Goal: Task Accomplishment & Management: Complete application form

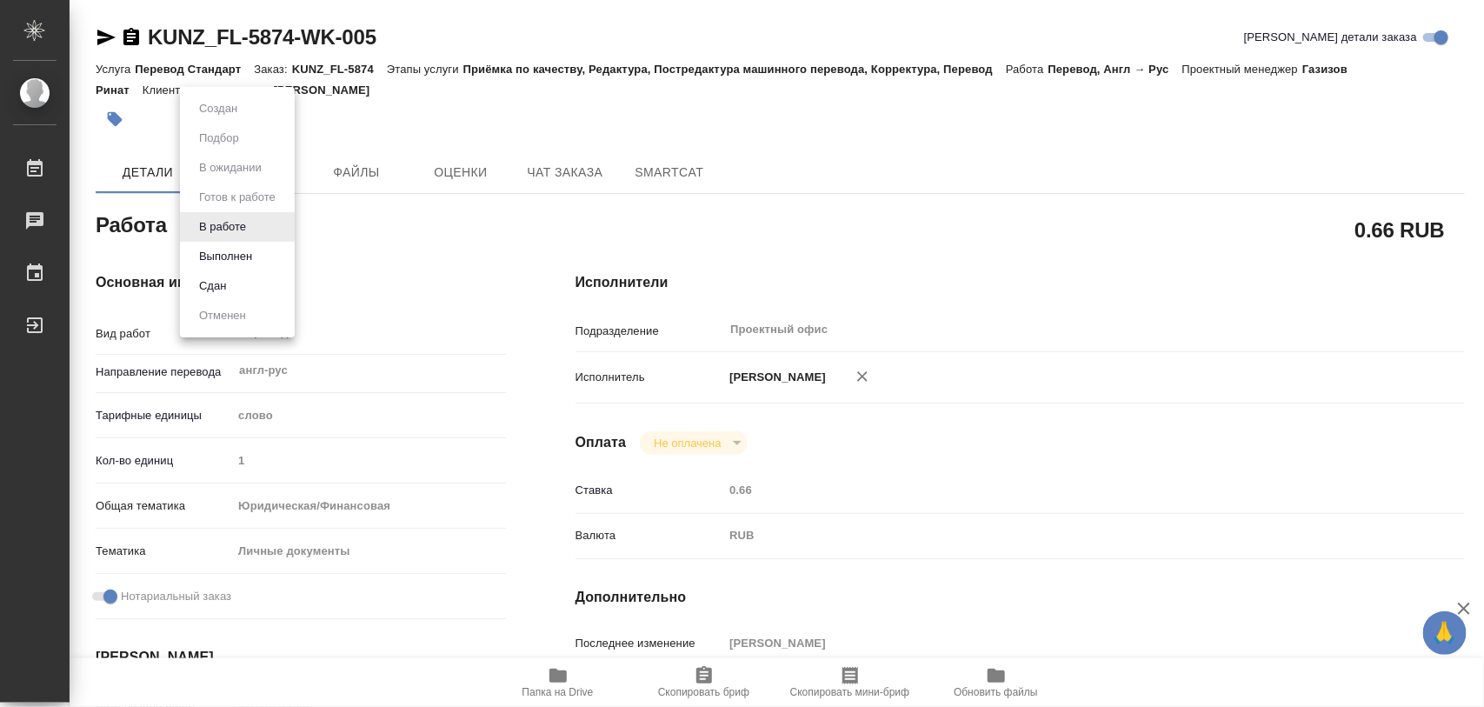
click at [252, 233] on body "🙏 .cls-1 fill:#fff; AWATERA Iglakov Maksim Работы 0 Чаты График Выйти KUNZ_FL-5…" at bounding box center [742, 353] width 1484 height 707
click at [230, 259] on button "Выполнен" at bounding box center [225, 256] width 63 height 19
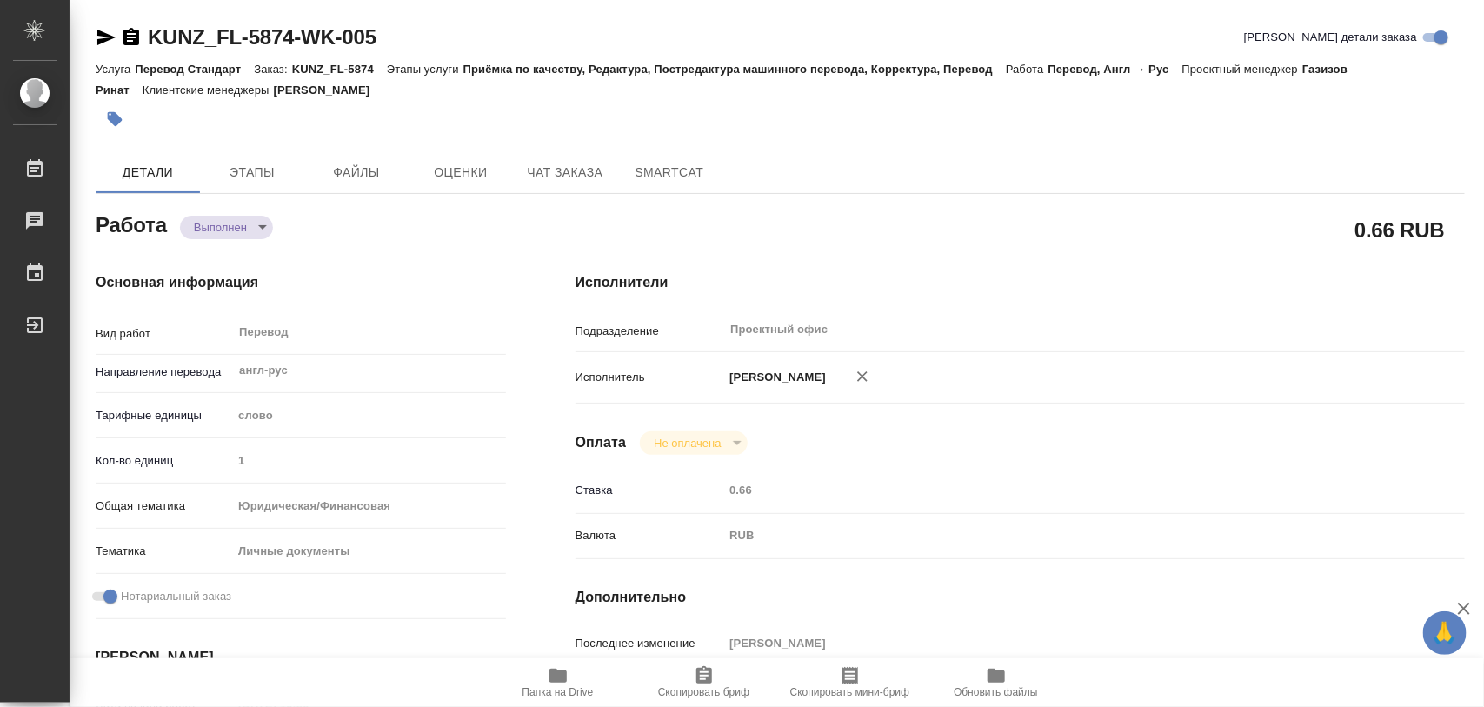
type textarea "x"
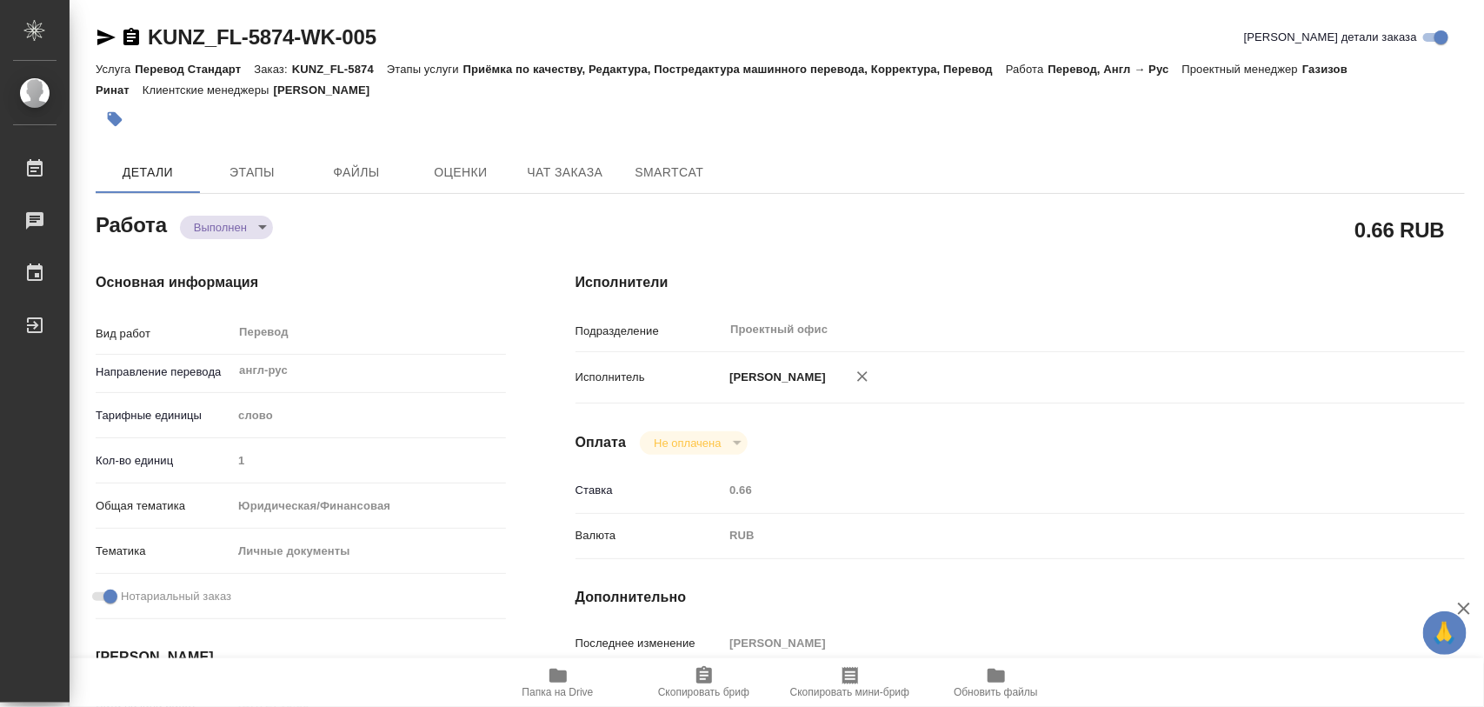
type textarea "x"
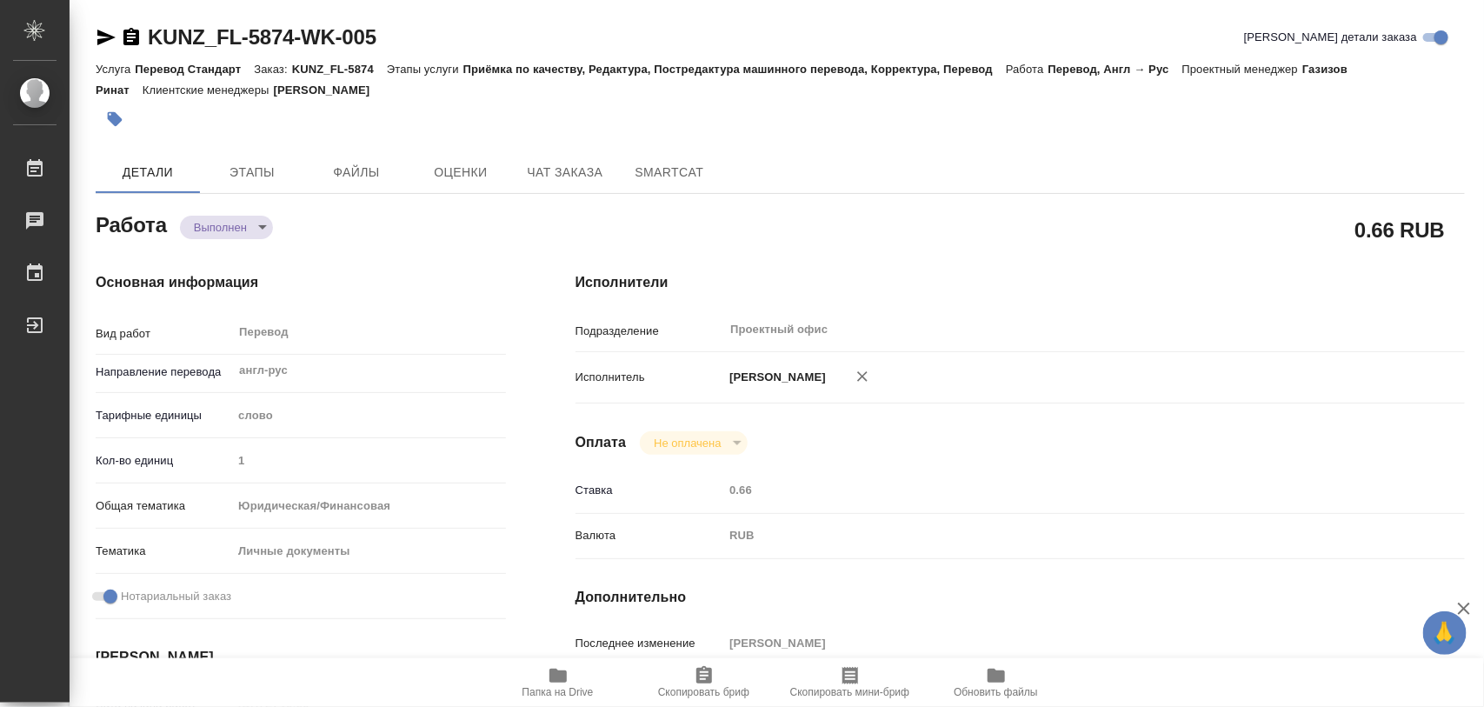
type textarea "x"
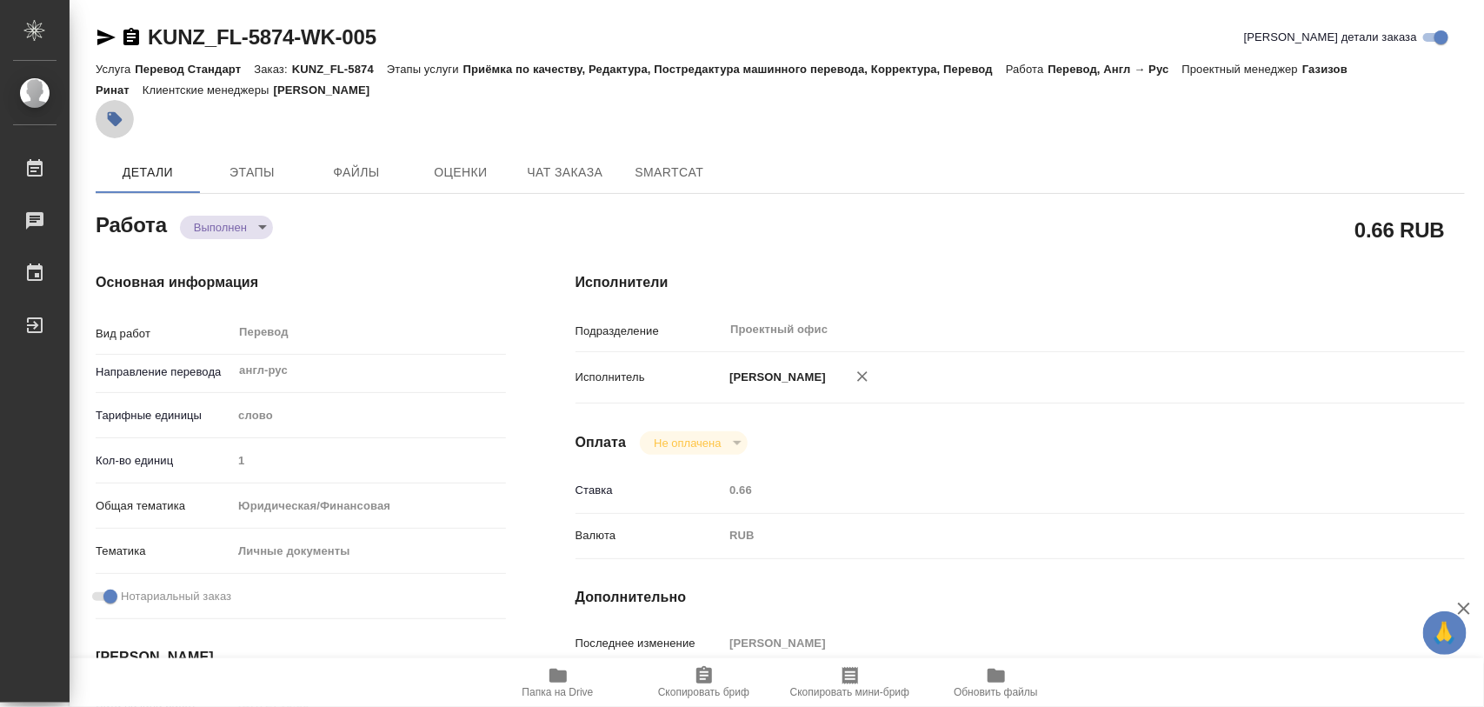
click at [113, 102] on button "button" at bounding box center [115, 119] width 38 height 38
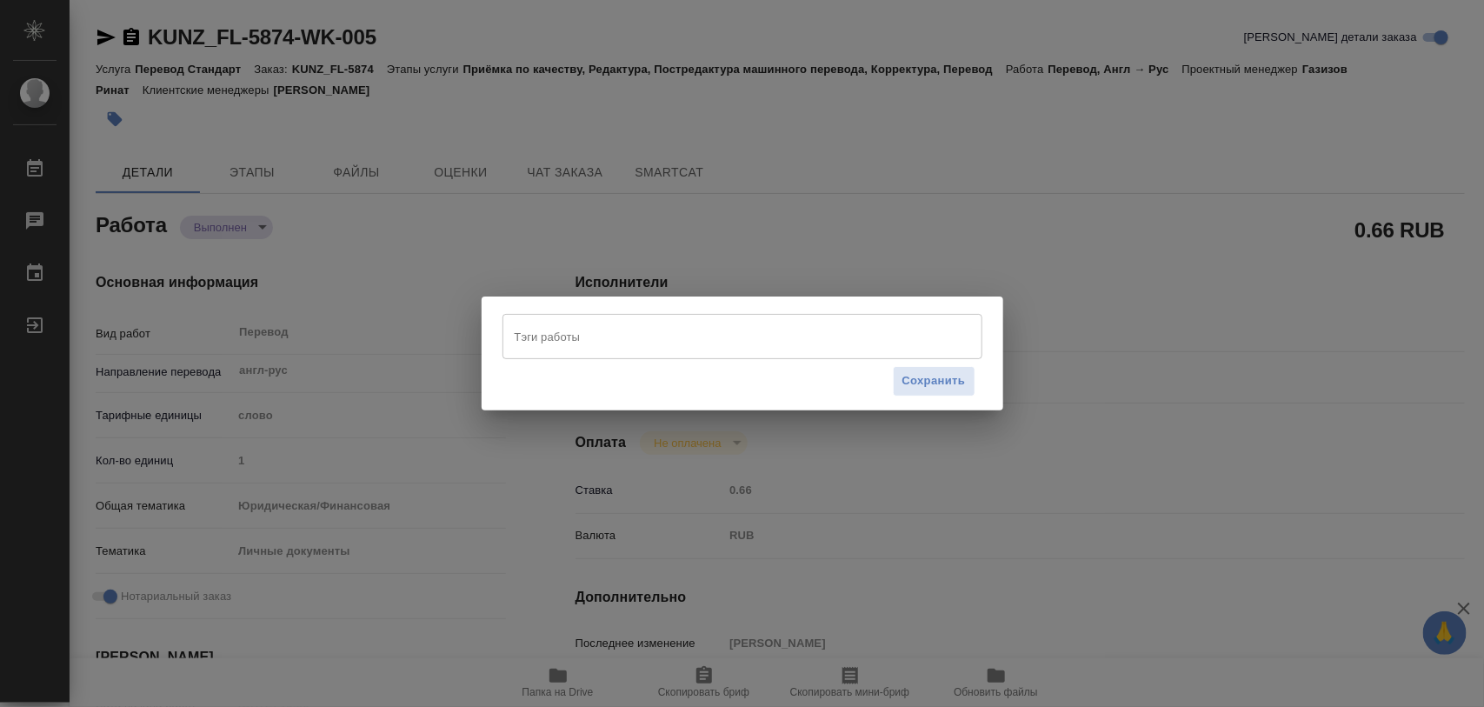
click at [607, 333] on input "Тэги работы" at bounding box center [725, 337] width 431 height 30
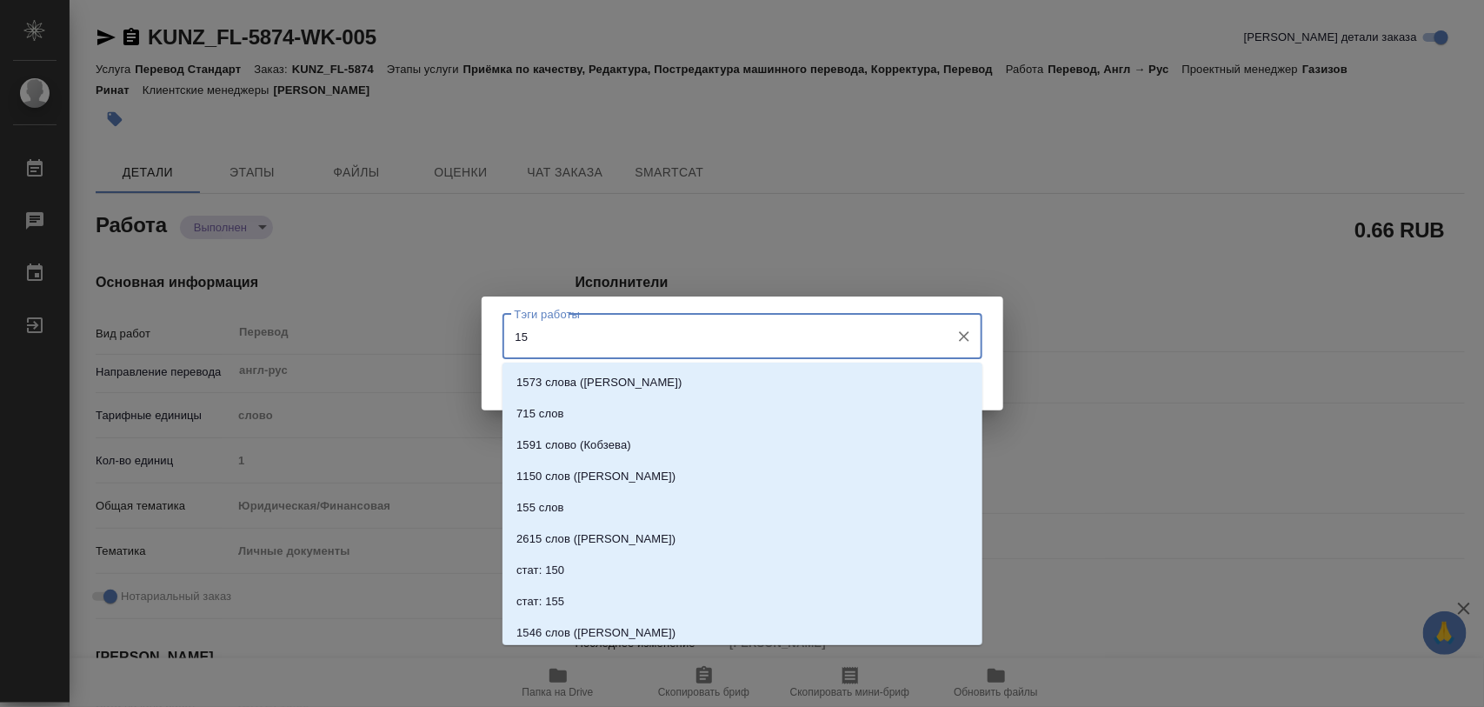
type input "151"
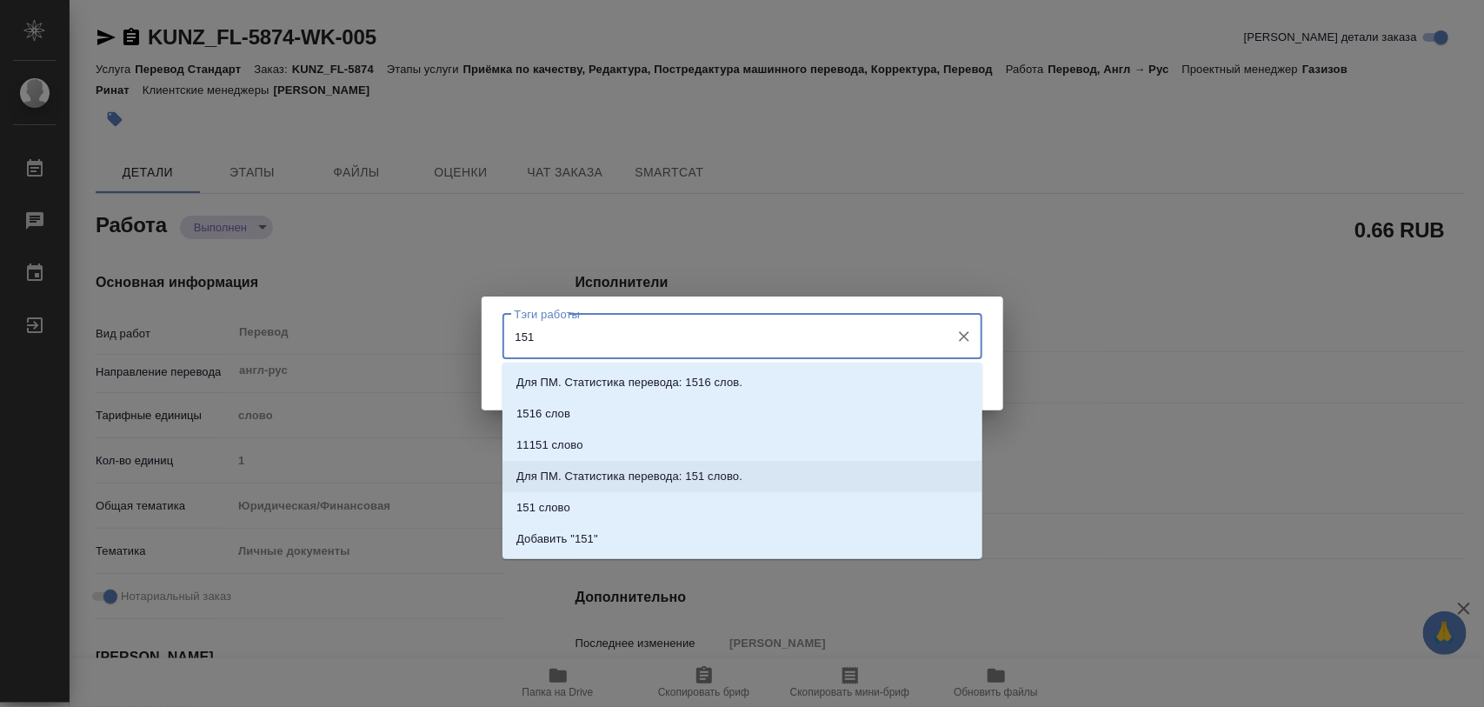
click at [715, 478] on p "Для ПМ. Статистика перевода: 151 слово." at bounding box center [629, 476] width 226 height 17
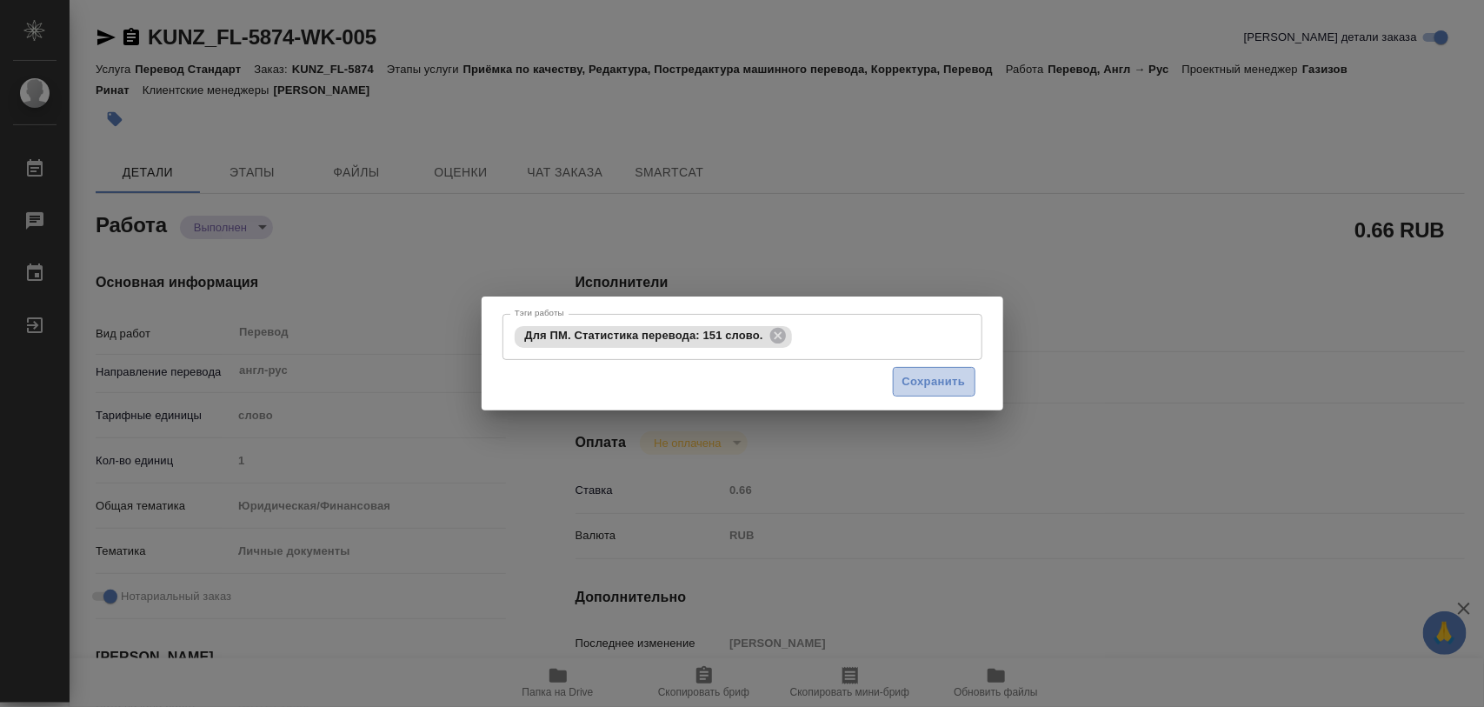
click at [935, 387] on span "Сохранить" at bounding box center [934, 382] width 63 height 20
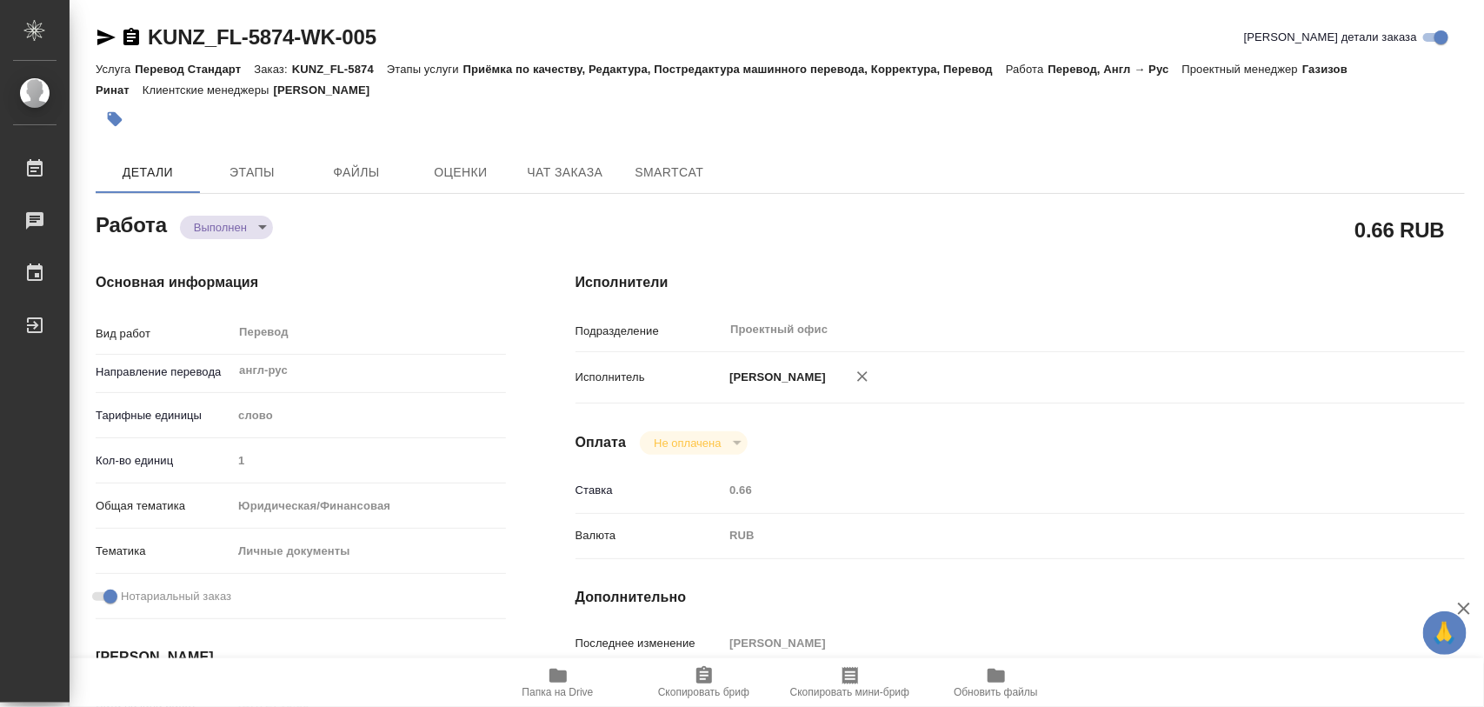
type input "completed"
type textarea "Перевод"
type textarea "x"
type input "англ-рус"
type input "5a8b1489cc6b4906c91bfd90"
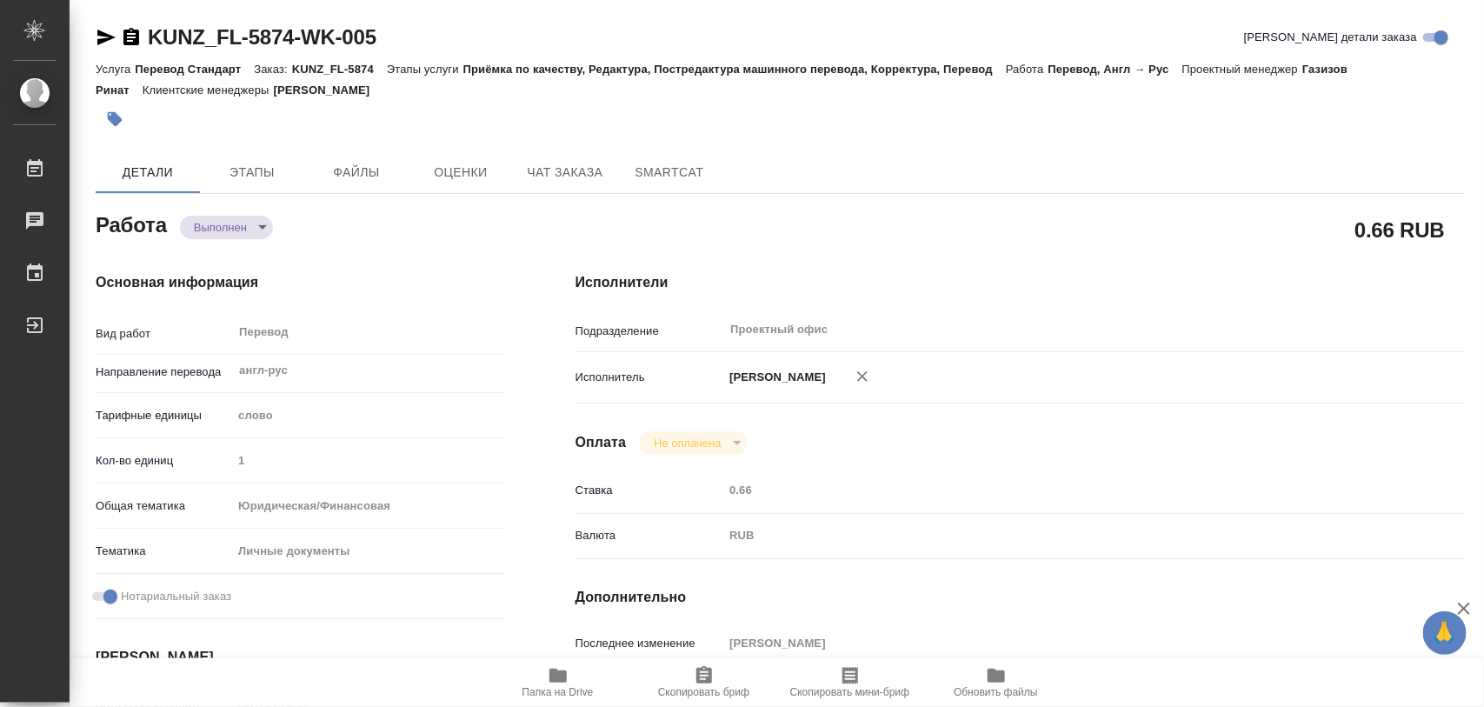
type input "1"
type input "yr-fn"
type input "5a8b8b956a9677013d343cfe"
checkbox input "true"
type input "[DATE] 16:50"
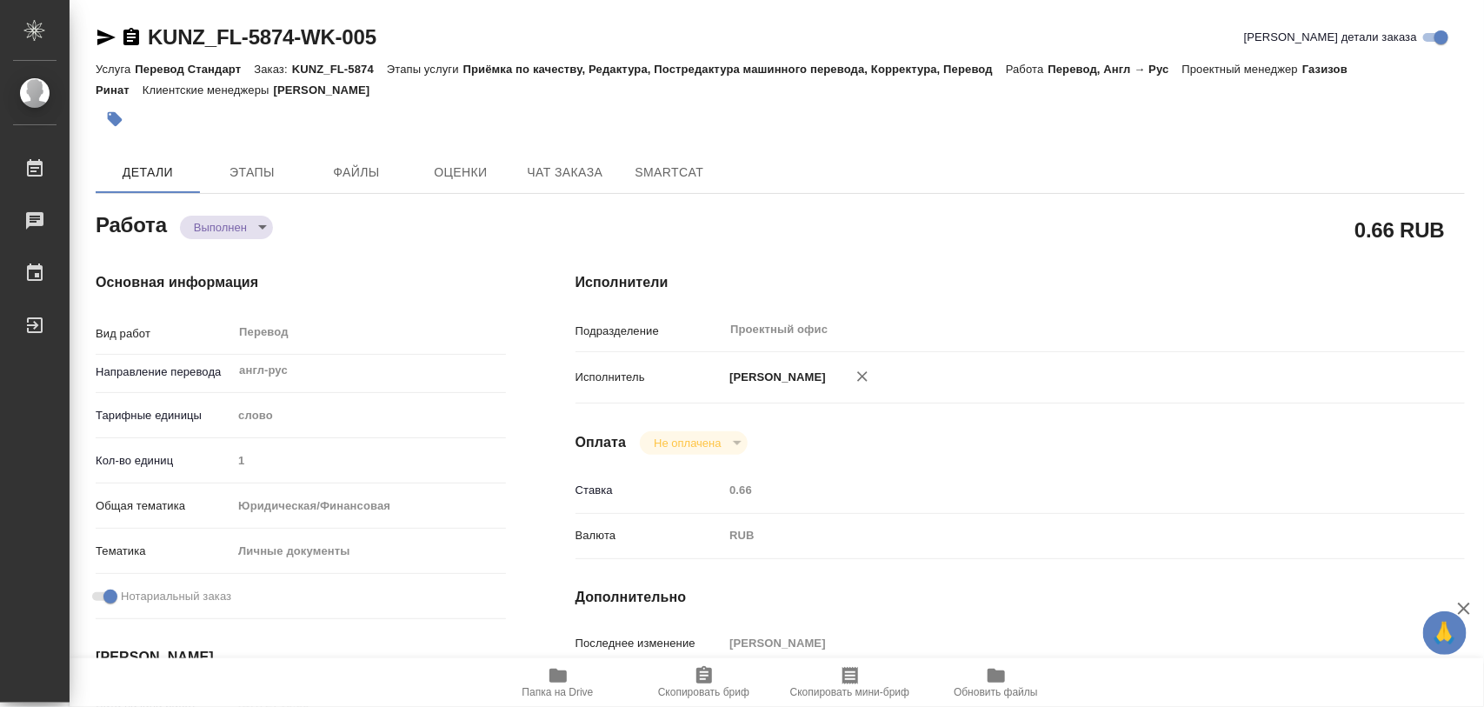
type input "[DATE] 11:59"
type input "[DATE] 12:00"
type input "[DATE] 12:59"
type input "[DATE] 14:00"
type input "Проектный офис"
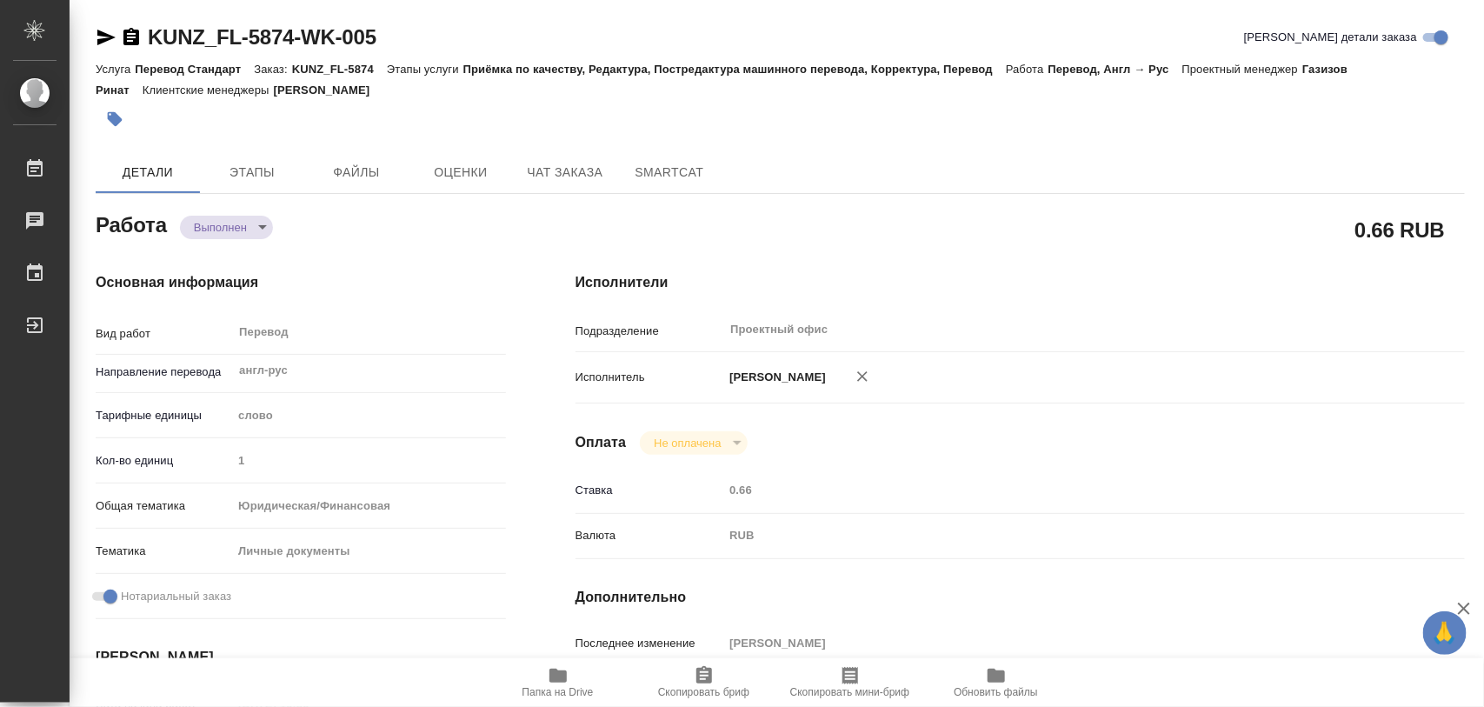
type input "notPayed"
type input "0.66"
type input "RUB"
type input "[PERSON_NAME]"
type textarea "x"
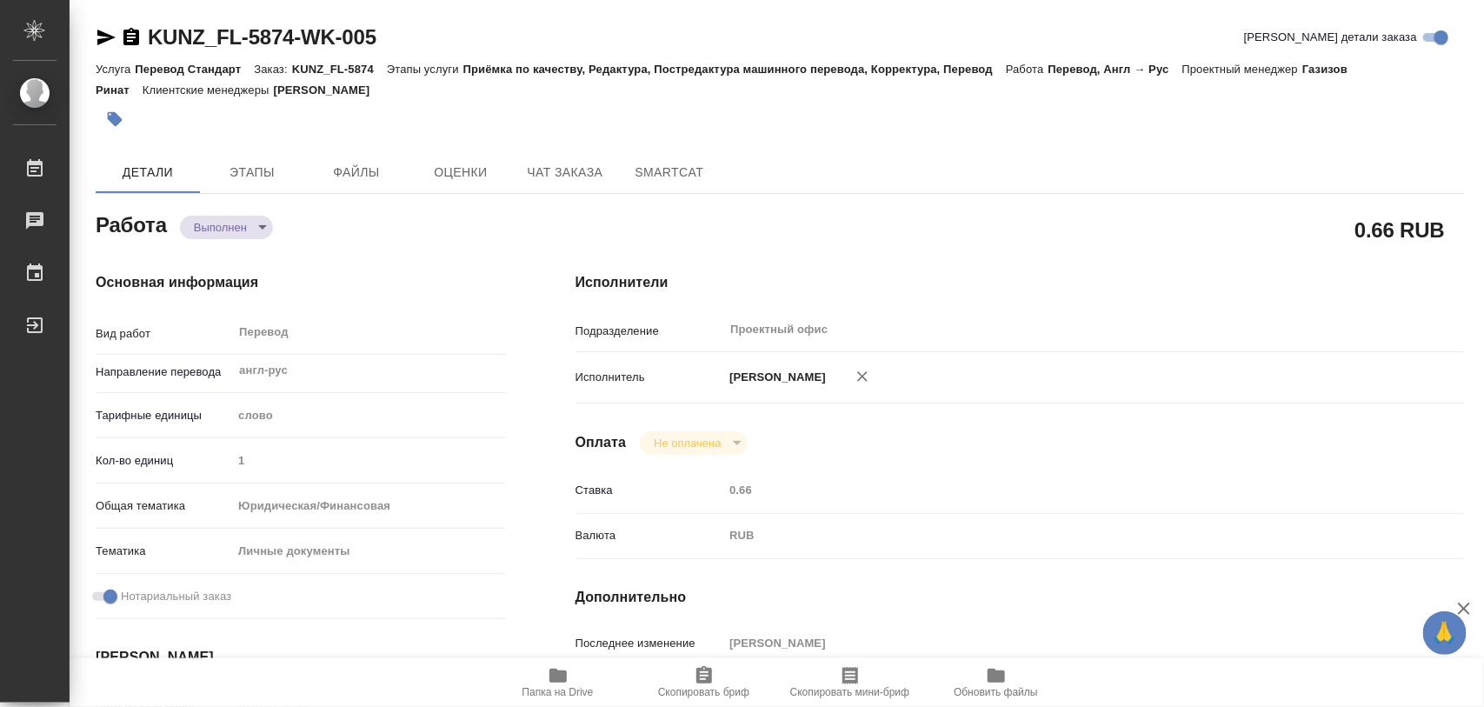
type textarea "/Clients/FL_KUNZ/Orders/KUNZ_FL-5874/Translated/KUNZ_FL-5874-WK-005"
type textarea "x"
type input "KUNZ_FL-5874"
type input "Перевод Стандарт"
type input "Приёмка по качеству, Редактура, Постредактура машинного перевода, Корректура, П…"
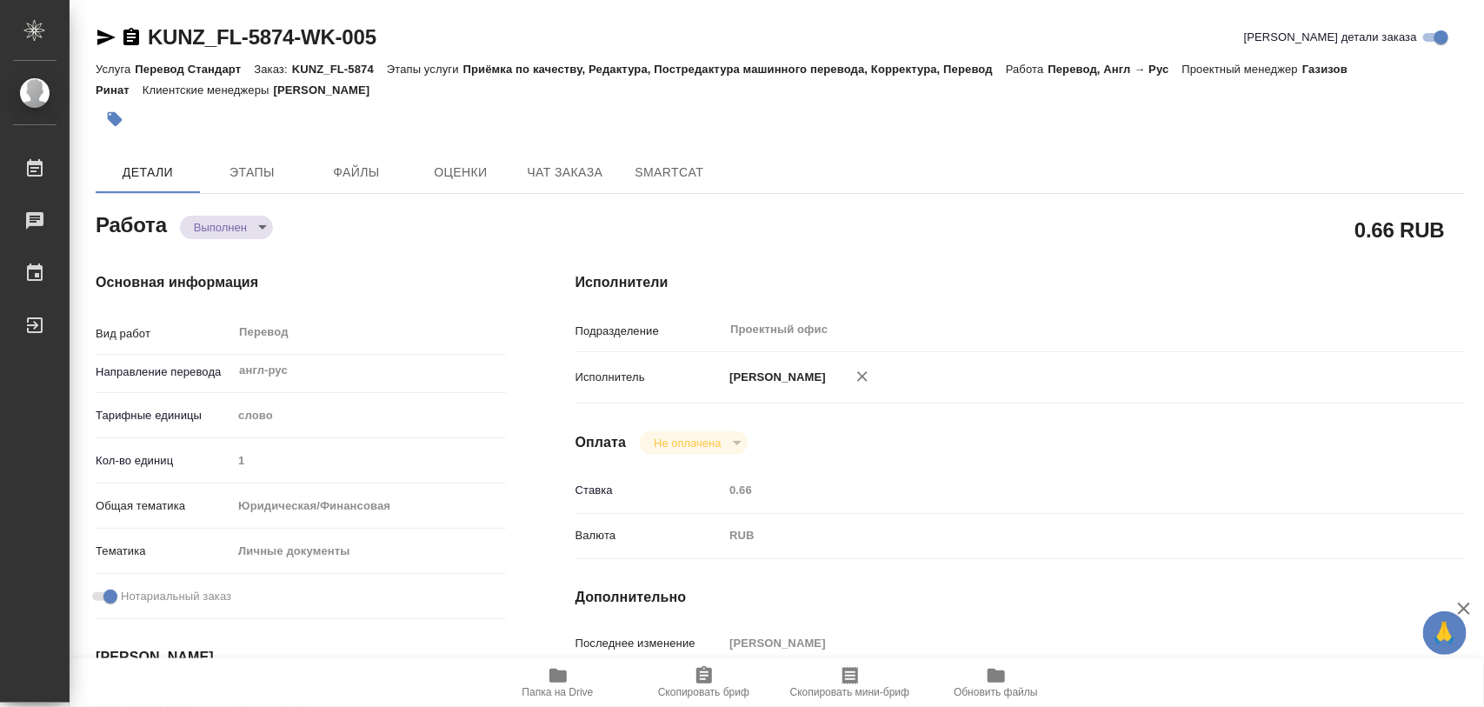
type input "[PERSON_NAME]"
type input "/Clients/FL_KUNZ/Orders/KUNZ_FL-5874"
type textarea "x"
type textarea "на рус, под нот, шить к оригам 1) KUNZ_FL-5874 справка иврит - рус 2) KUNZ_FL-5…"
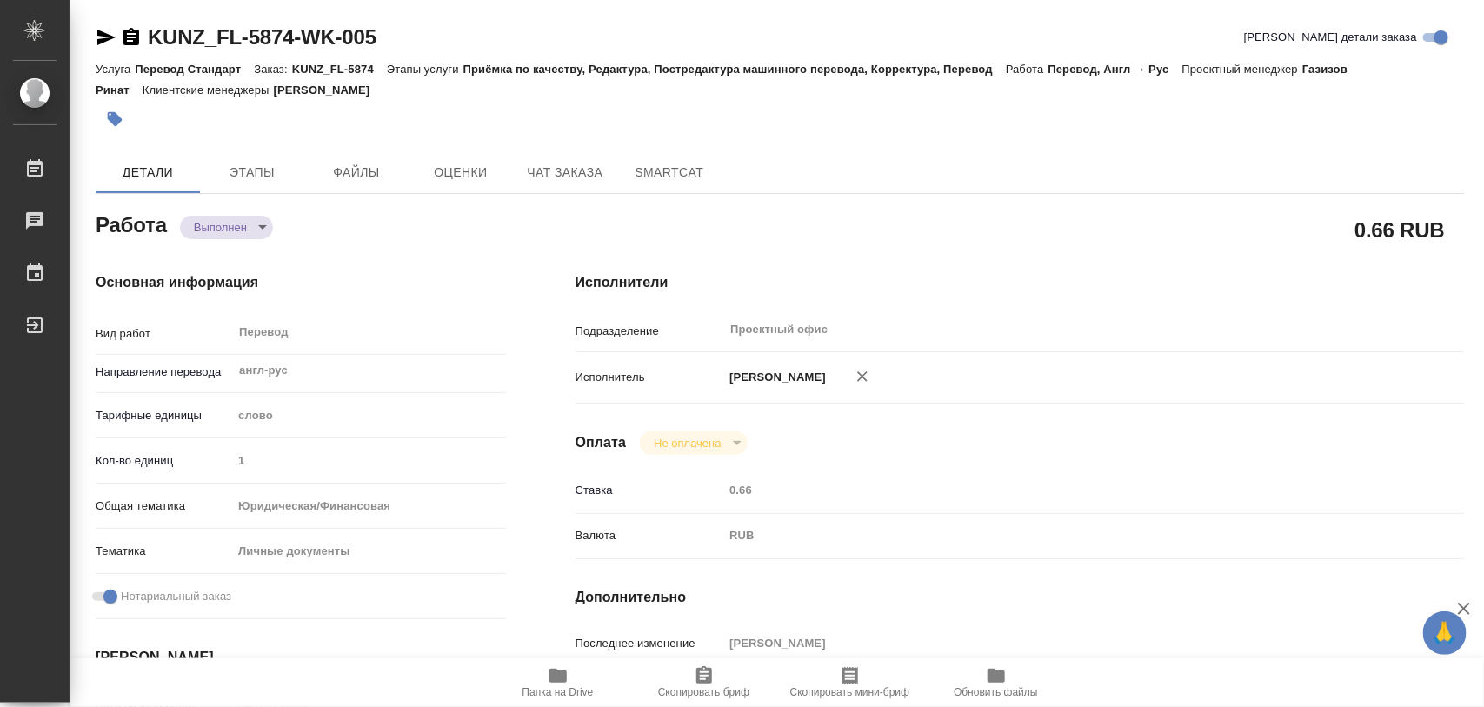
type textarea "x"
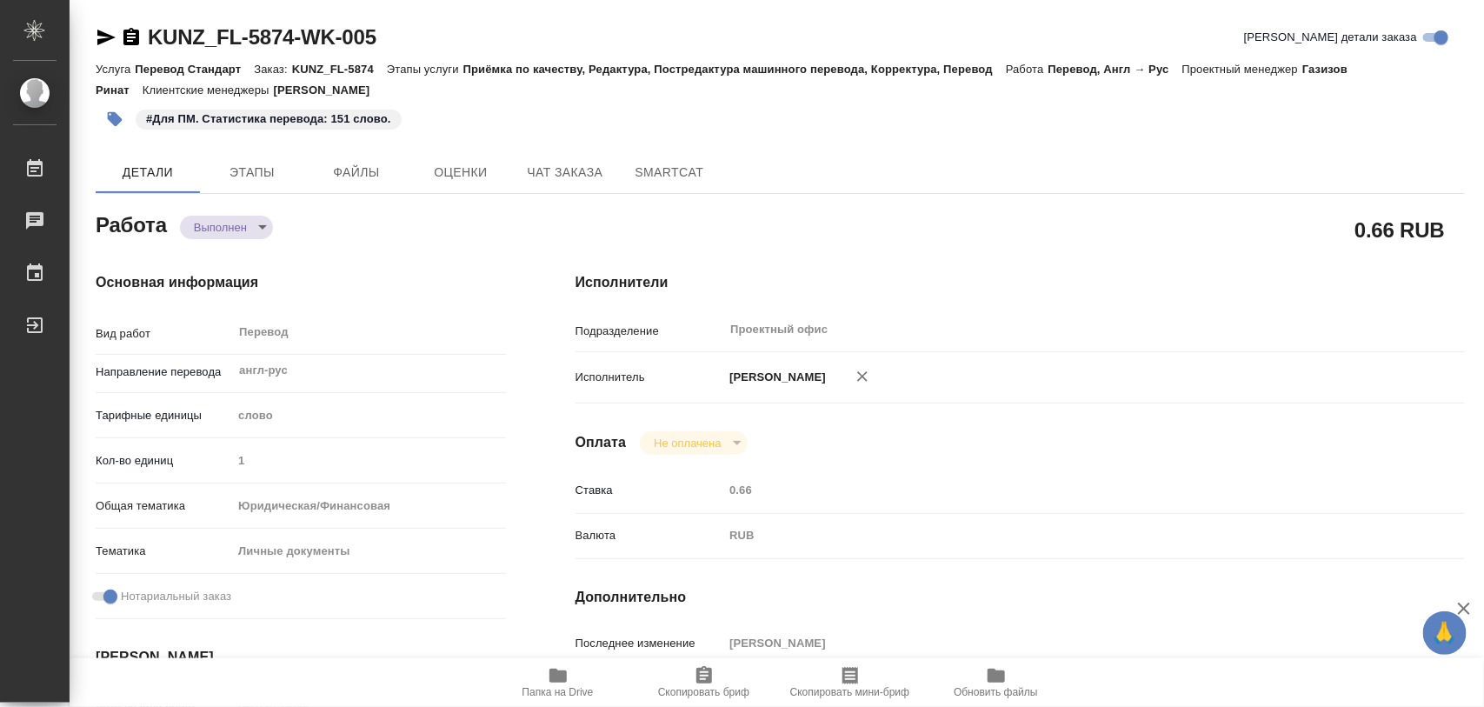
type textarea "x"
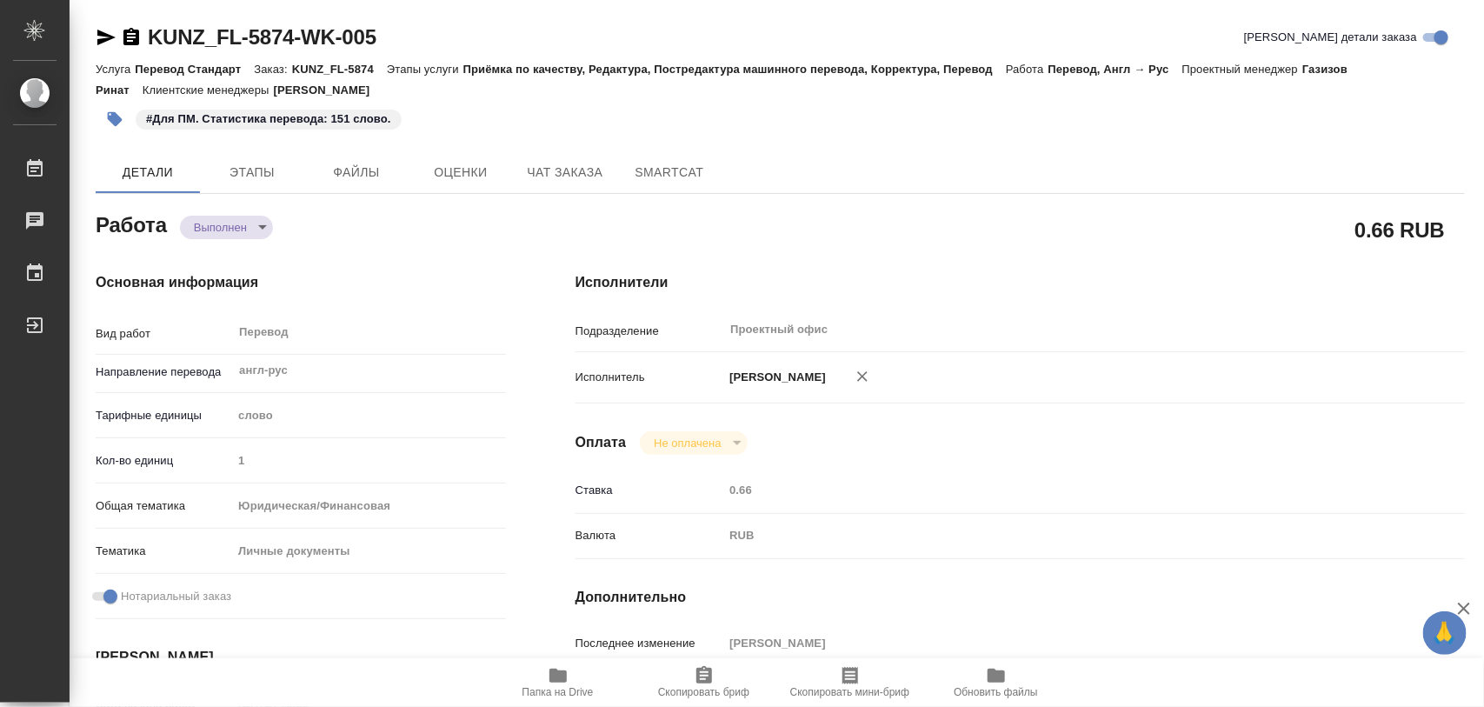
type textarea "x"
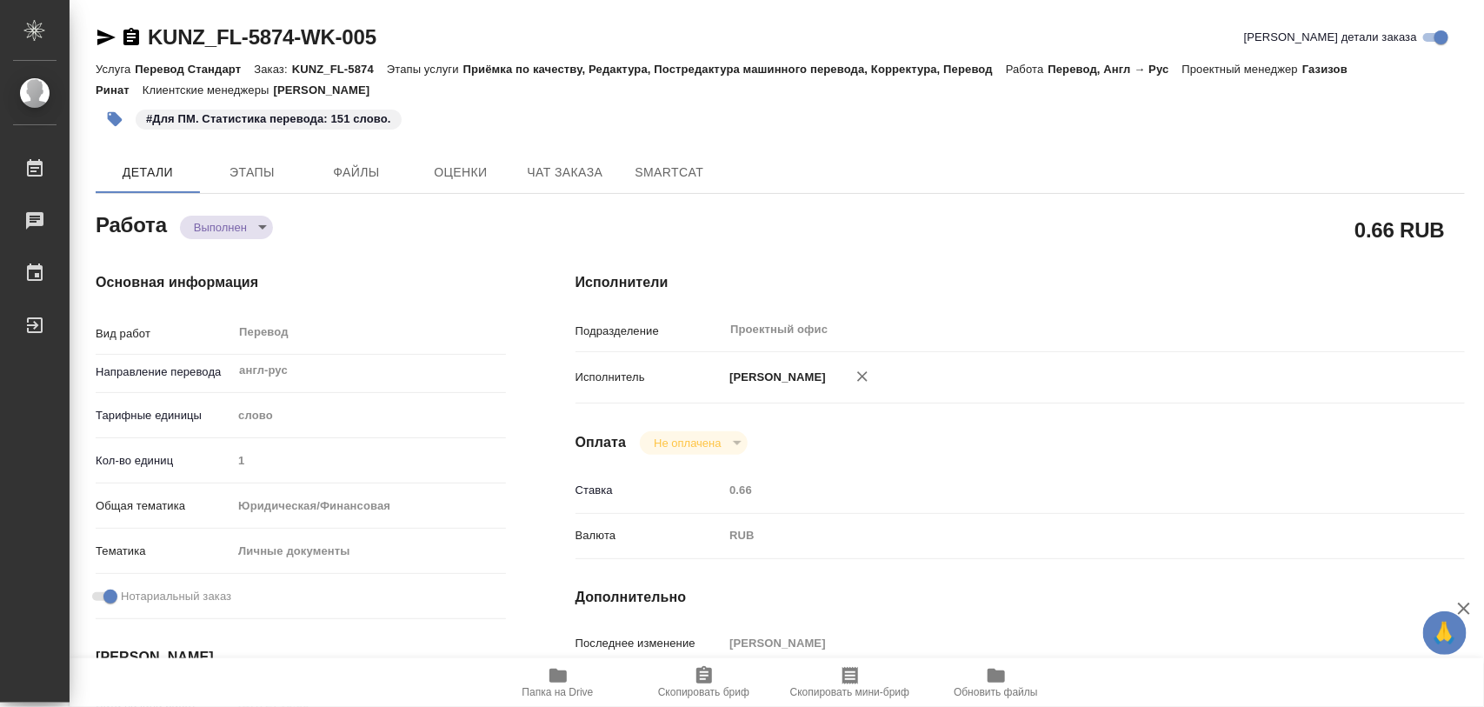
type textarea "x"
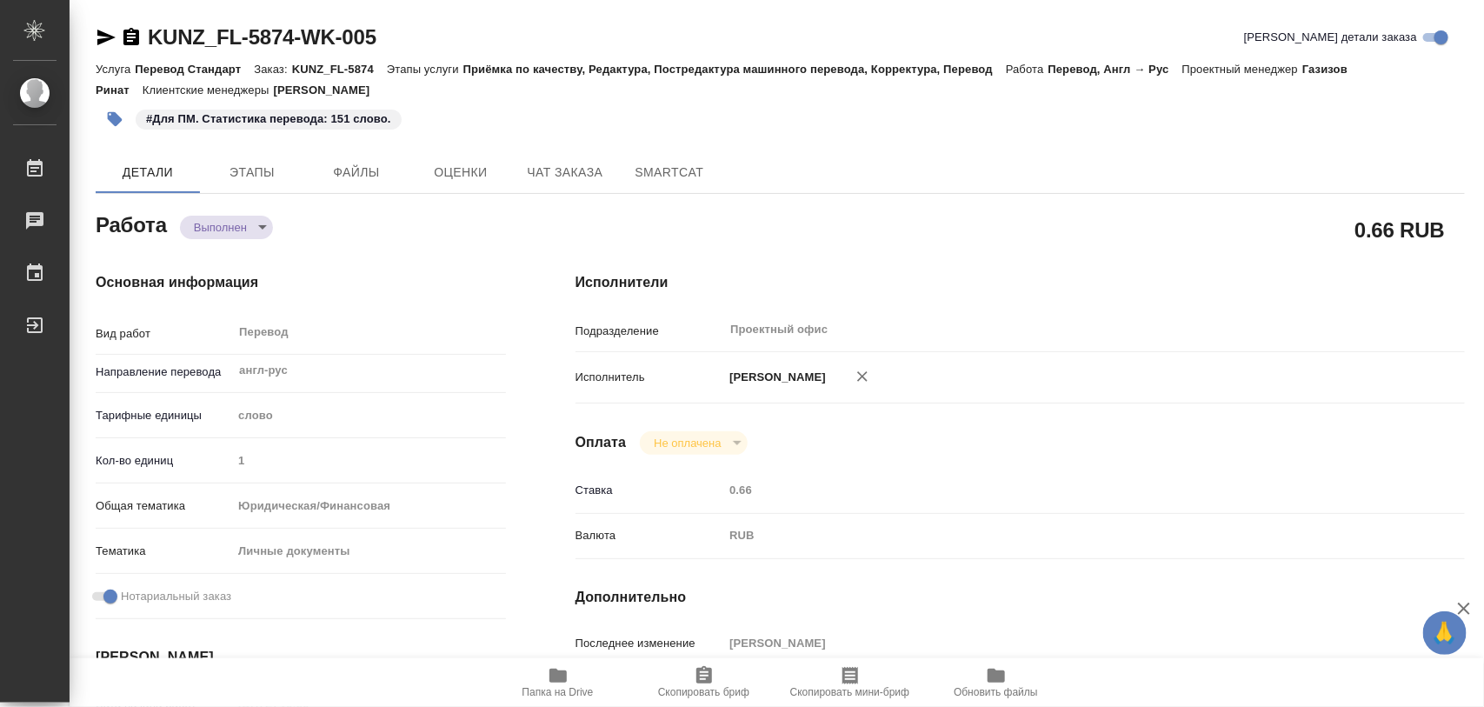
type textarea "x"
